Goal: Information Seeking & Learning: Learn about a topic

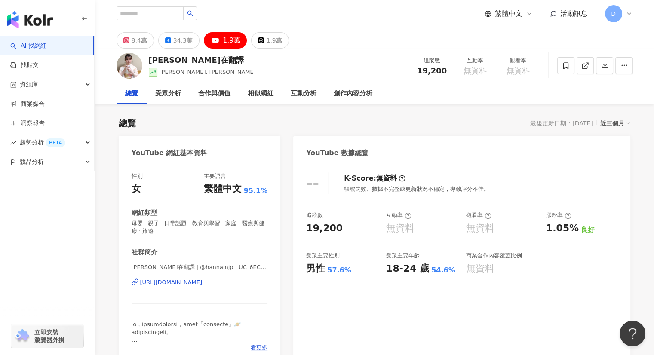
click at [299, 66] on div "[PERSON_NAME]在翻譯 [PERSON_NAME], [PERSON_NAME] 追蹤數 19,200 互動率 無資料 觀看率 無資料" at bounding box center [374, 66] width 550 height 34
click at [167, 18] on input "search" at bounding box center [150, 13] width 67 height 14
paste input "****"
type input "****"
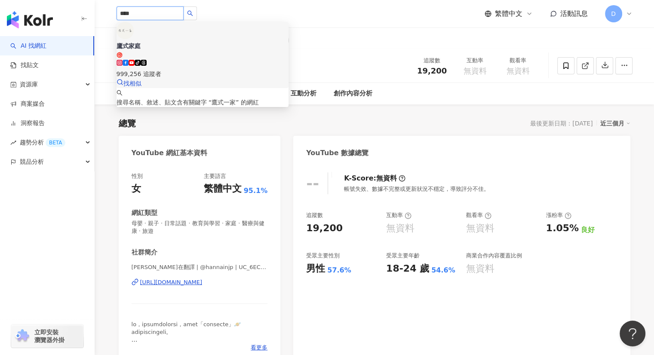
click at [197, 42] on span "鷹式家庭" at bounding box center [203, 50] width 172 height 17
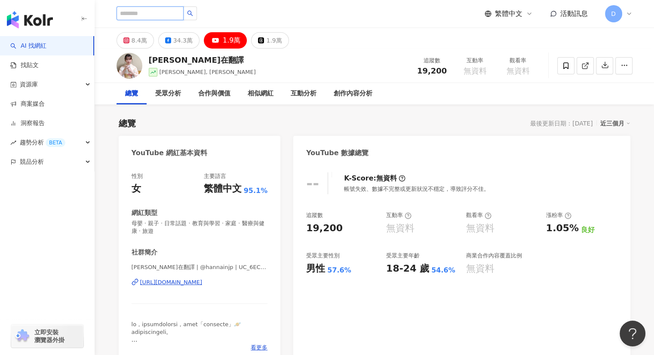
click at [184, 18] on input "search" at bounding box center [150, 13] width 67 height 14
paste input "******"
type input "******"
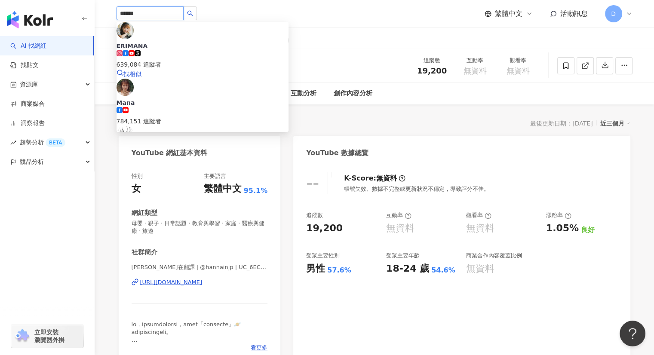
click at [141, 50] on icon at bounding box center [138, 53] width 6 height 6
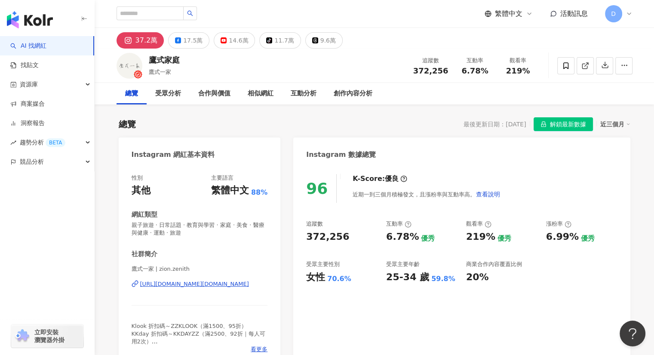
click at [198, 288] on div "https://www.instagram.com/zion.zenith/" at bounding box center [194, 284] width 109 height 8
click at [174, 36] on button "17.5萬" at bounding box center [188, 40] width 41 height 16
click at [183, 38] on div "17.5萬" at bounding box center [192, 40] width 19 height 12
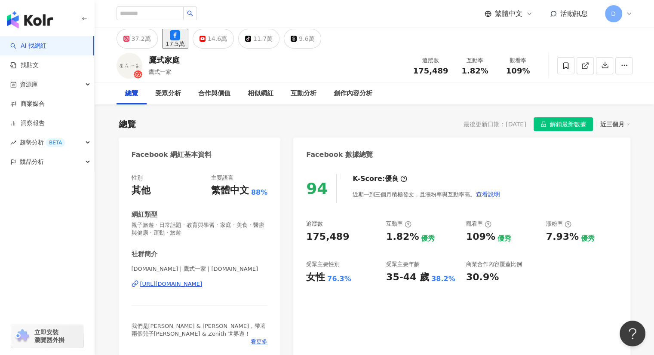
click at [202, 284] on div "https://www.facebook.com/111921510253023" at bounding box center [171, 284] width 62 height 8
click at [203, 39] on icon at bounding box center [202, 38] width 1 height 1
click at [227, 40] on div "14.6萬" at bounding box center [217, 39] width 19 height 12
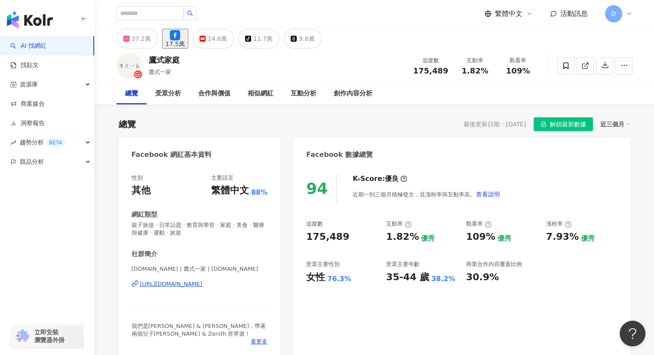
click at [227, 40] on div "14.6萬" at bounding box center [217, 39] width 19 height 12
click at [303, 68] on div "鷹式家庭 鷹式一家 追蹤數 175,489 互動率 1.82% 觀看率 109%" at bounding box center [374, 66] width 550 height 34
click at [227, 39] on div "14.6萬" at bounding box center [217, 39] width 19 height 12
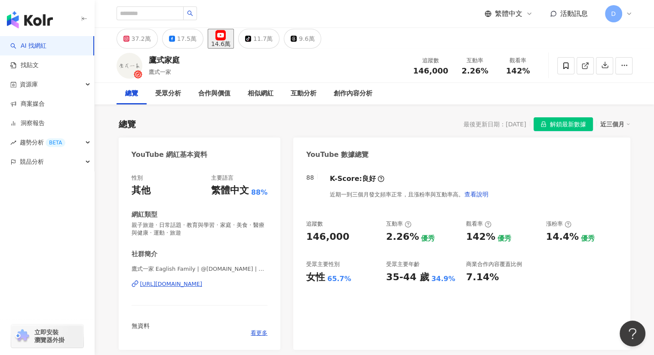
click at [202, 285] on div "https://www.youtube.com/channel/UCoiECoSdugZDJltQ8WkNw3w" at bounding box center [171, 284] width 62 height 8
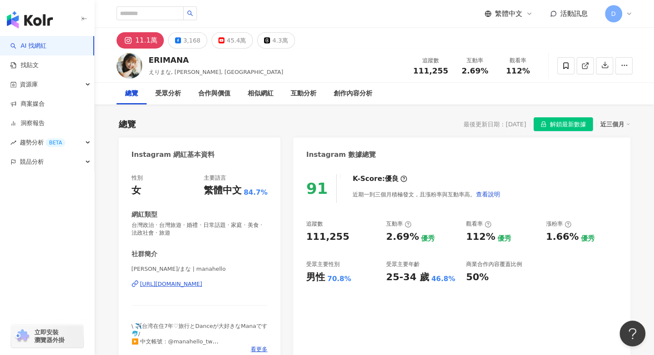
click at [190, 282] on div "https://www.instagram.com/manahello/" at bounding box center [171, 284] width 62 height 8
click at [183, 41] on div "3,168" at bounding box center [191, 40] width 17 height 12
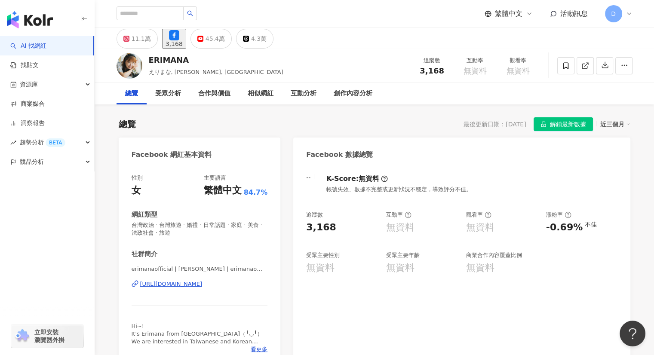
click at [202, 286] on div "https://www.facebook.com/2064497833877531" at bounding box center [171, 284] width 62 height 8
click at [218, 43] on button "45.4萬" at bounding box center [210, 39] width 41 height 20
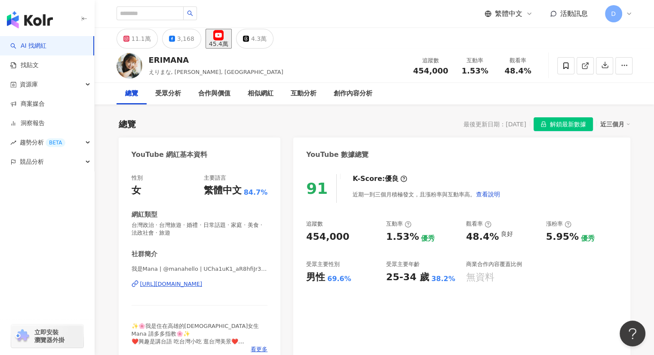
click at [181, 284] on div "https://www.youtube.com/channel/UCha1uK1_aR8hfiJr3EkEChA" at bounding box center [171, 284] width 62 height 8
click at [131, 42] on button "11.1萬" at bounding box center [137, 39] width 41 height 20
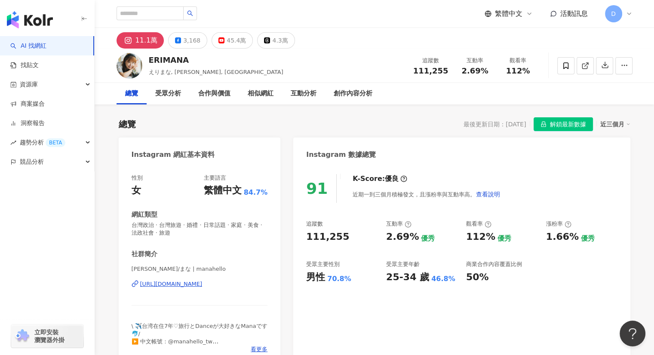
click at [194, 282] on div "https://www.instagram.com/manahello/" at bounding box center [171, 284] width 62 height 8
